Goal: Navigation & Orientation: Go to known website

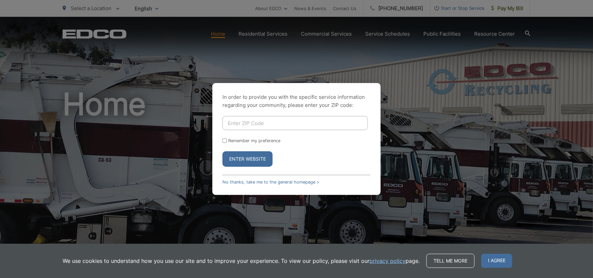
click at [263, 120] on input "Enter ZIP Code" at bounding box center [294, 123] width 145 height 14
type input "92020"
click at [222, 151] on button "Enter Website" at bounding box center [247, 158] width 50 height 15
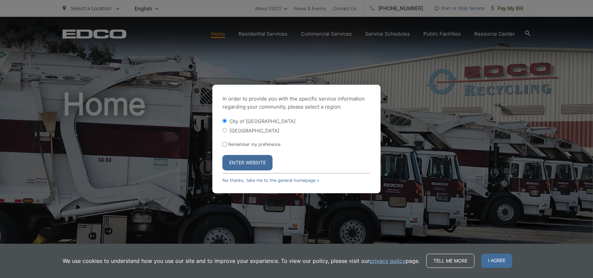
click at [250, 161] on button "Enter Website" at bounding box center [247, 162] width 50 height 15
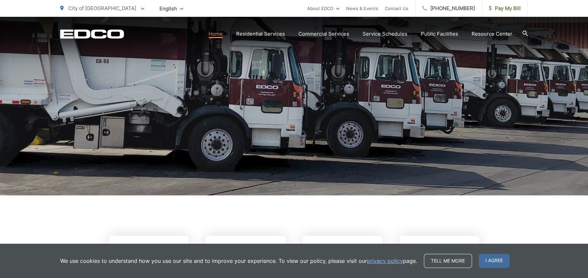
scroll to position [101, 0]
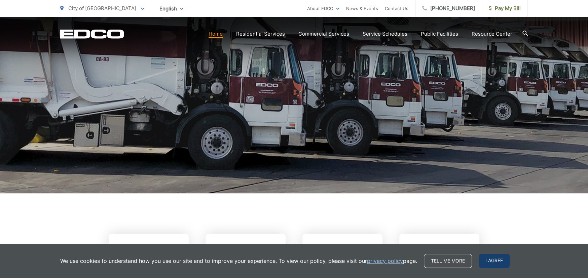
click at [502, 267] on div "Tell me more I agree" at bounding box center [467, 261] width 86 height 14
click at [497, 259] on span "I agree" at bounding box center [494, 261] width 31 height 14
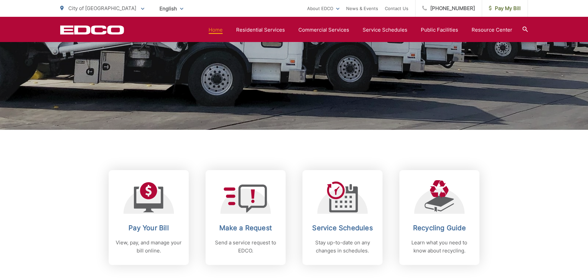
scroll to position [135, 0]
